Goal: Task Accomplishment & Management: Manage account settings

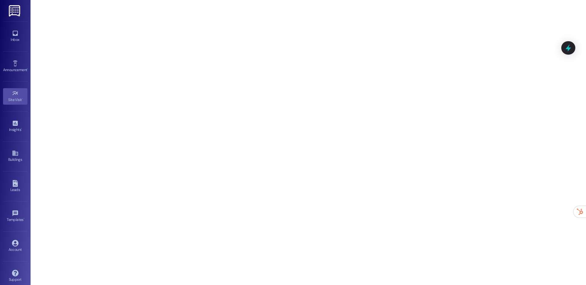
click at [16, 35] on icon at bounding box center [15, 33] width 5 height 5
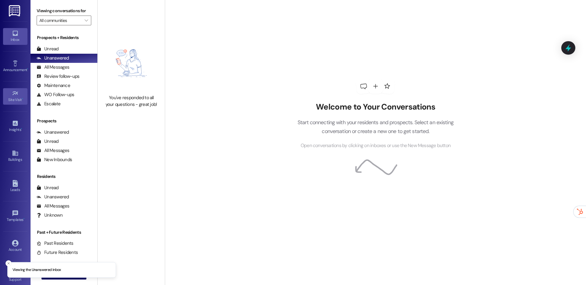
click at [14, 95] on icon at bounding box center [15, 93] width 7 height 7
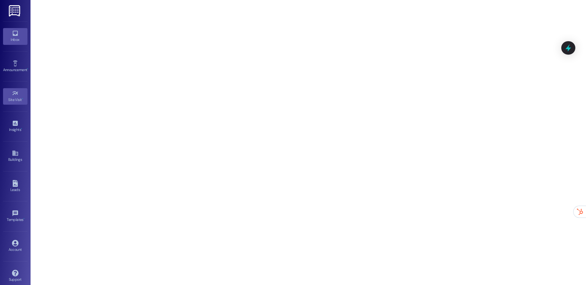
click at [15, 36] on icon at bounding box center [15, 33] width 7 height 7
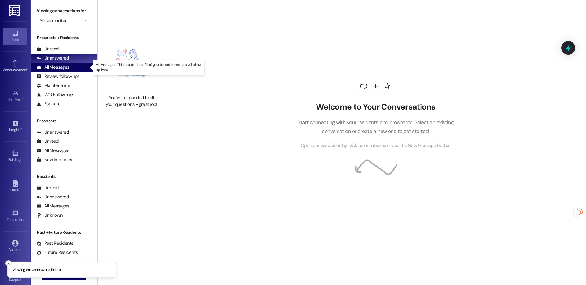
click at [60, 69] on div "All Messages" at bounding box center [53, 67] width 33 height 6
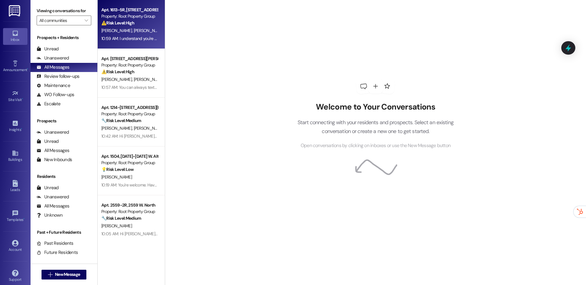
click at [123, 35] on div "10:59 AM: I understand you're eager to get access. I'll let you know as soon as…" at bounding box center [130, 39] width 58 height 8
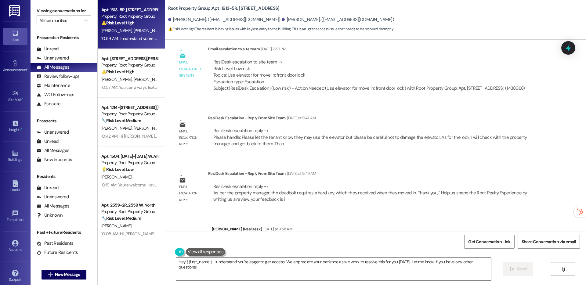
scroll to position [428, 0]
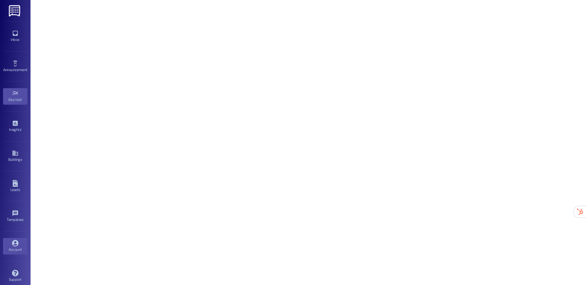
click at [13, 247] on div "Account" at bounding box center [15, 250] width 31 height 6
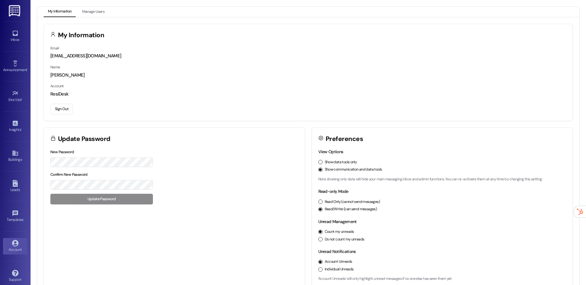
click at [71, 113] on button "Sign Out" at bounding box center [61, 109] width 23 height 11
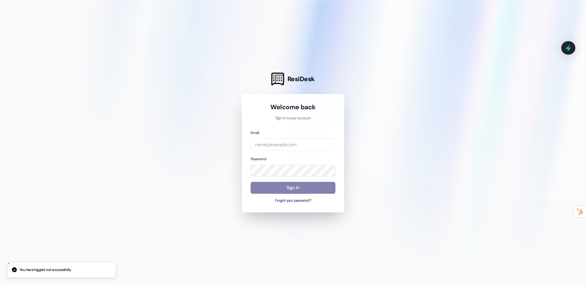
click at [259, 152] on div "Email Password Sign In Forgot your password?" at bounding box center [293, 166] width 85 height 74
click at [262, 148] on input "email" at bounding box center [293, 145] width 85 height 12
type input "automated-surveys-assetliving@assetliving.com"
